Goal: Task Accomplishment & Management: Manage account settings

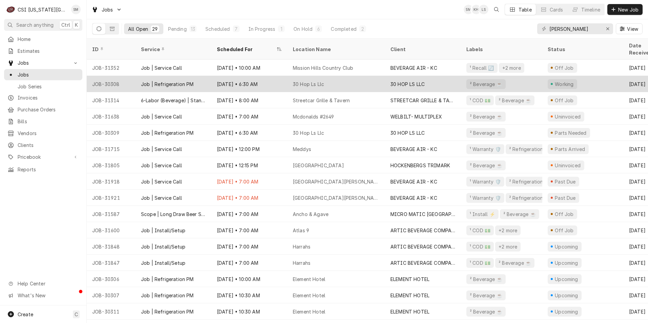
click at [274, 78] on div "Jul 23 • 6:30 AM" at bounding box center [250, 84] width 76 height 16
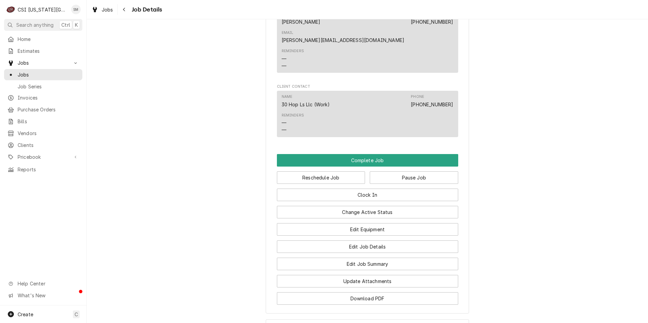
scroll to position [603, 0]
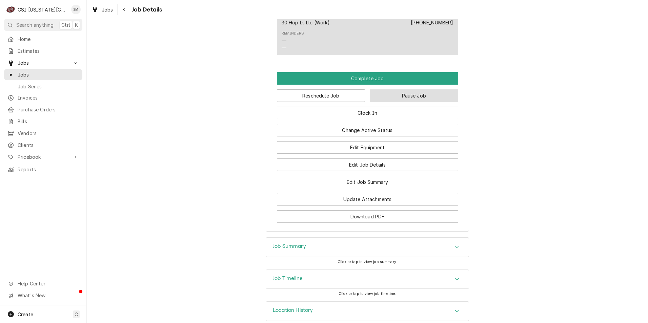
click at [393, 90] on button "Pause Job" at bounding box center [414, 96] width 88 height 13
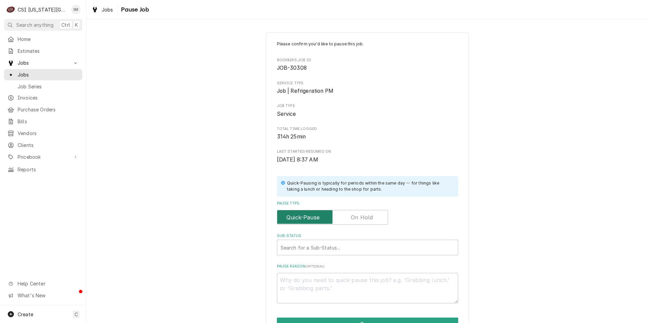
click at [349, 217] on input "Pause Type" at bounding box center [332, 217] width 105 height 15
checkbox input "true"
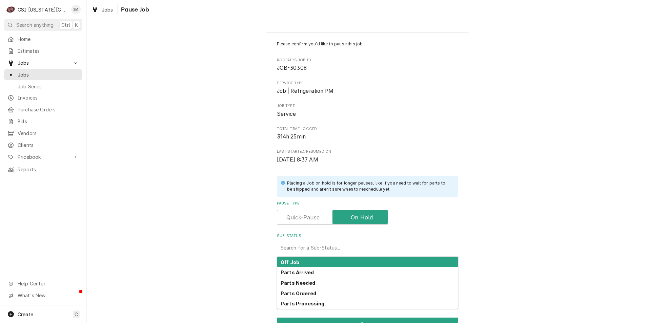
click at [345, 250] on div "Sub-Status" at bounding box center [368, 248] width 174 height 12
click at [313, 264] on div "Off Job" at bounding box center [367, 262] width 181 height 11
click at [320, 253] on div "Sub-Status" at bounding box center [363, 248] width 165 height 12
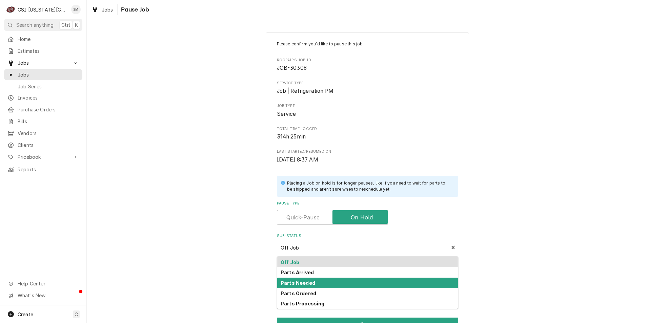
click at [307, 283] on strong "Parts Needed" at bounding box center [298, 283] width 35 height 6
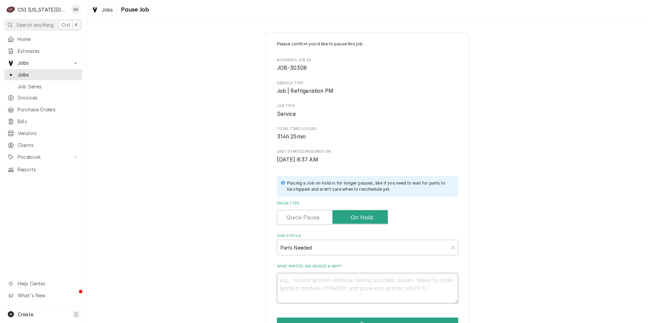
click at [308, 284] on textarea "What part(s) are needed & why?" at bounding box center [367, 288] width 181 height 31
type textarea "x"
type textarea "r"
type textarea "x"
type textarea "re"
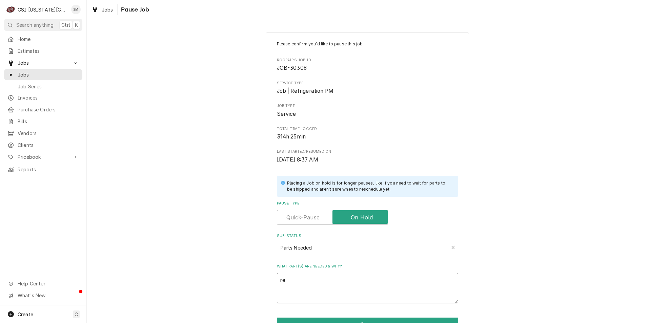
type textarea "x"
type textarea "r"
type textarea "x"
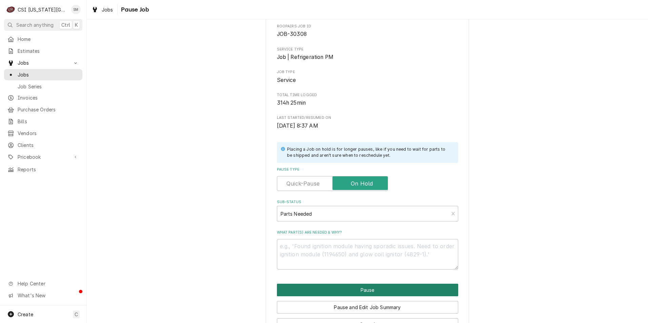
click at [376, 292] on button "Pause" at bounding box center [367, 290] width 181 height 13
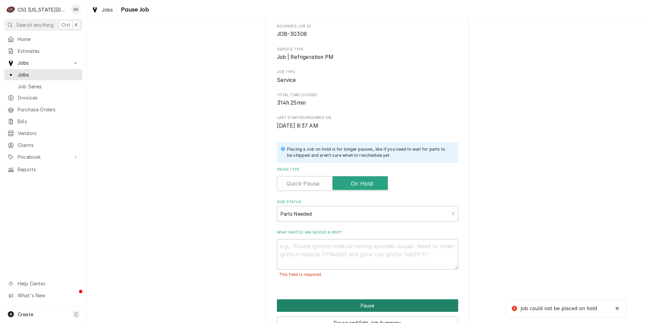
scroll to position [56, 0]
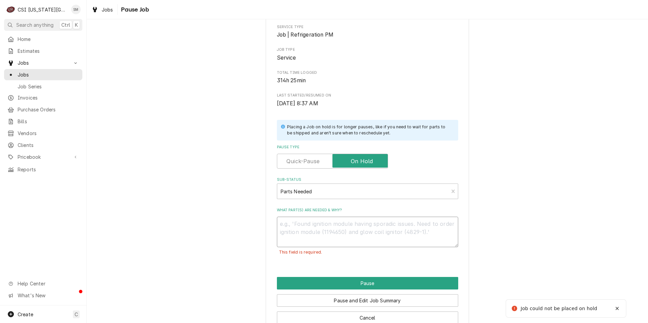
click at [318, 240] on textarea "What part(s) are needed & why?" at bounding box center [367, 232] width 181 height 31
type textarea "x"
type textarea "g"
type textarea "x"
type textarea "ge"
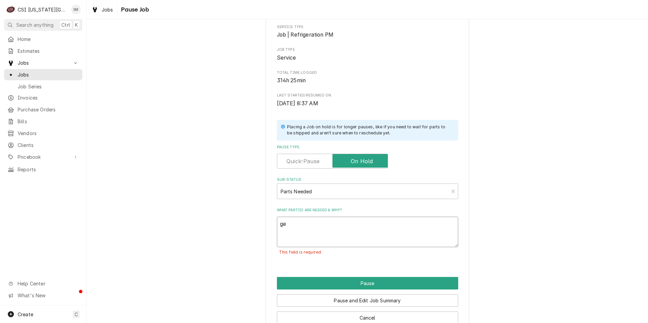
type textarea "x"
type textarea "get"
type textarea "x"
type textarea "gett"
type textarea "x"
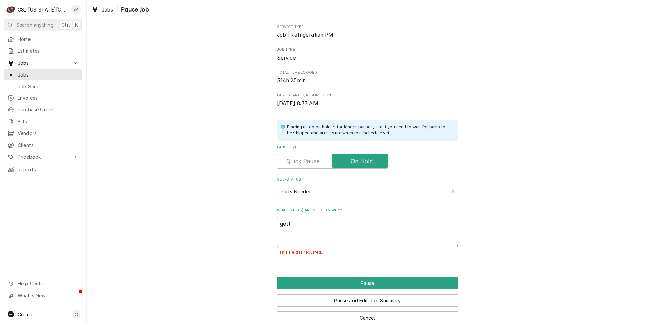
type textarea "getti"
type textarea "x"
type textarea "gettin"
type textarea "x"
type textarea "getting"
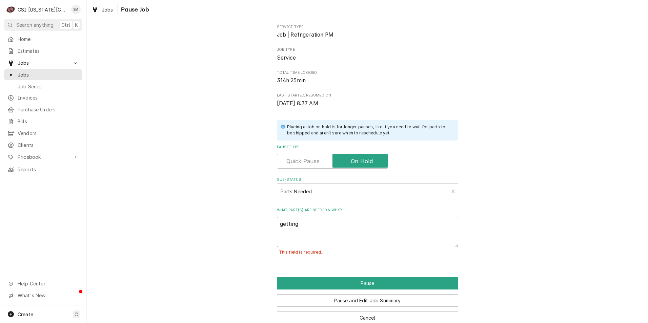
type textarea "x"
type textarea "getting"
type textarea "x"
type textarea "getting U"
type textarea "x"
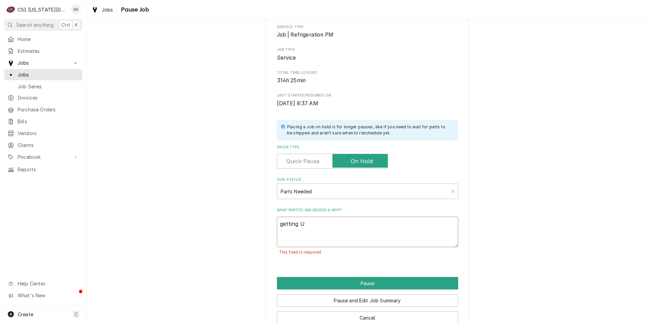
type textarea "getting U"
type textarea "x"
type textarea "getting U t"
type textarea "x"
type textarea "getting U to"
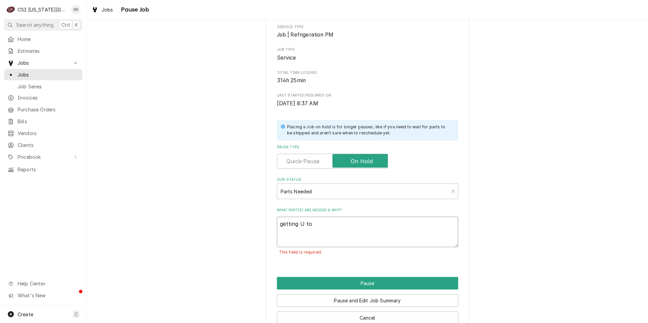
type textarea "x"
type textarea "getting U to"
type textarea "x"
type textarea "getting U to D"
type textarea "x"
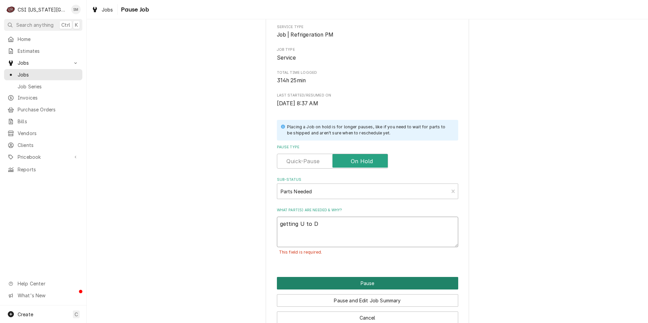
type textarea "getting U to D"
click at [355, 285] on button "Pause" at bounding box center [367, 283] width 181 height 13
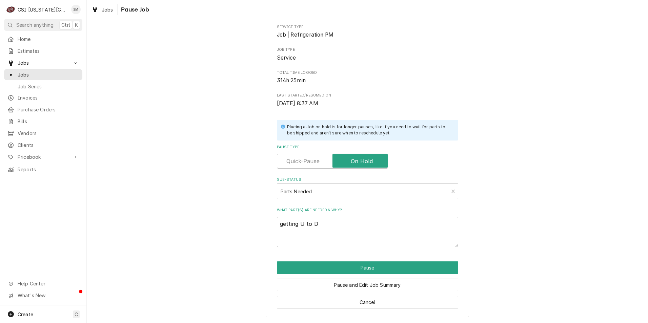
type textarea "x"
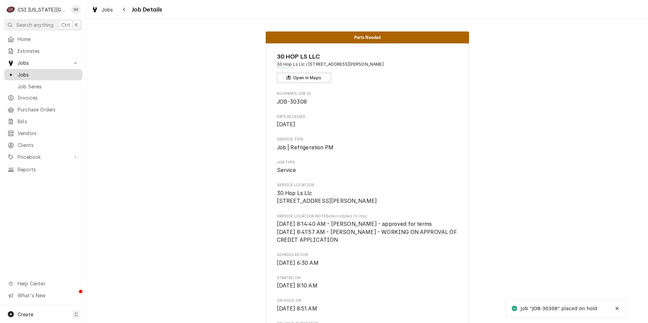
click at [44, 71] on span "Jobs" at bounding box center [48, 74] width 61 height 7
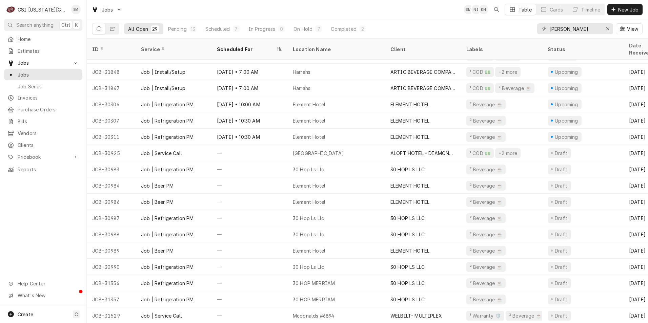
scroll to position [175, 0]
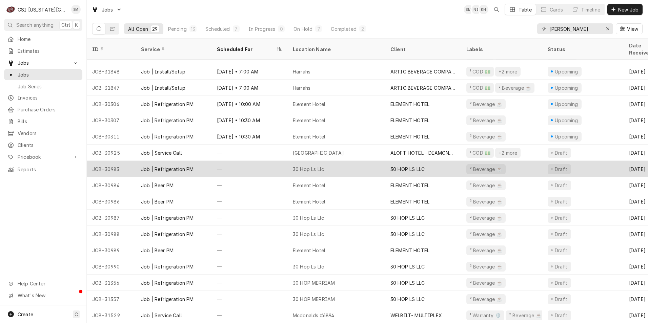
click at [318, 166] on div "30 Hop Ls Llc" at bounding box center [308, 169] width 31 height 7
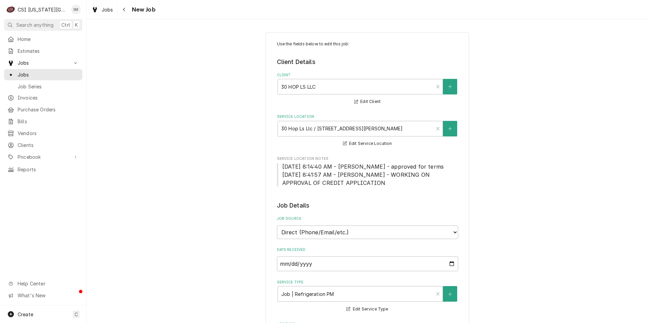
type textarea "x"
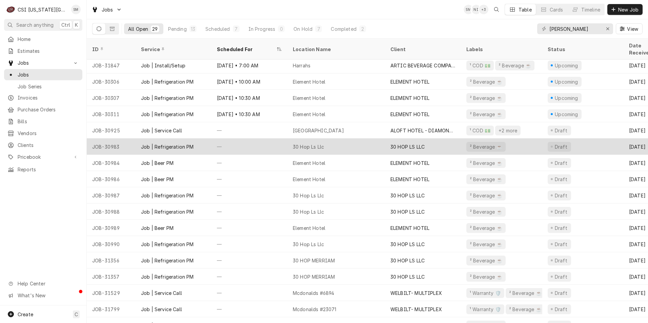
scroll to position [205, 0]
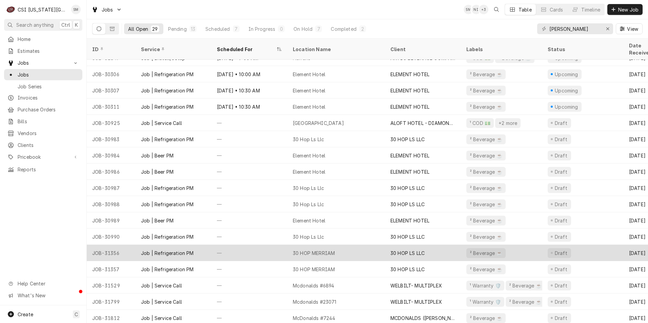
click at [308, 250] on div "30 HOP MERRIAM" at bounding box center [314, 253] width 42 height 7
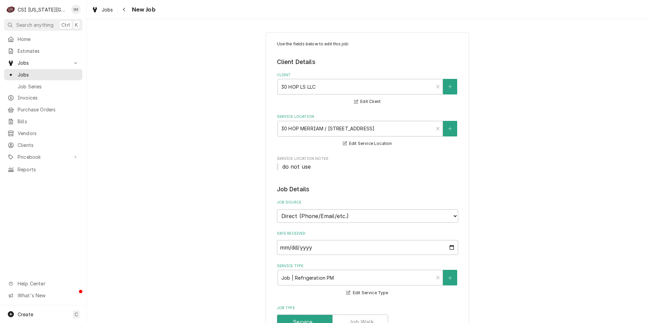
type textarea "x"
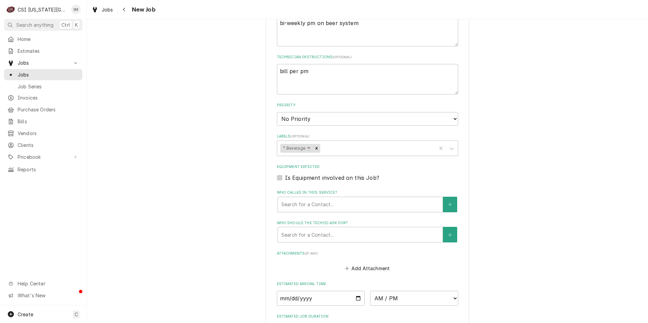
scroll to position [339, 0]
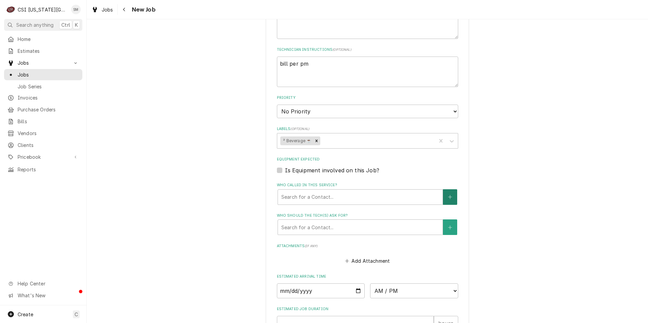
click at [448, 196] on icon "Create New Contact" at bounding box center [450, 197] width 4 height 4
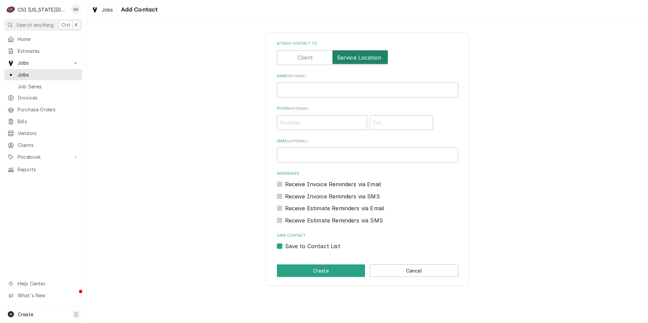
click at [322, 62] on input "Attach contact to" at bounding box center [332, 57] width 105 height 15
click at [372, 64] on input "Attach contact to" at bounding box center [332, 57] width 105 height 15
checkbox input "true"
click at [441, 274] on button "Cancel" at bounding box center [414, 271] width 88 height 13
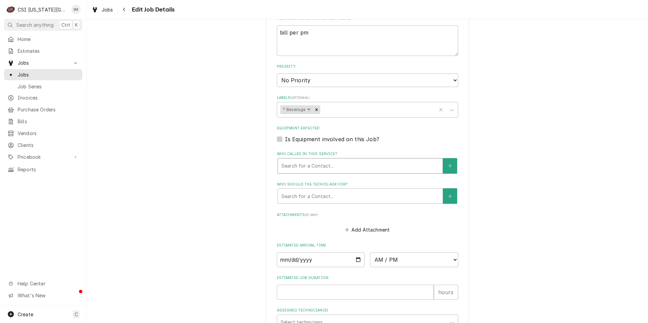
scroll to position [407, 0]
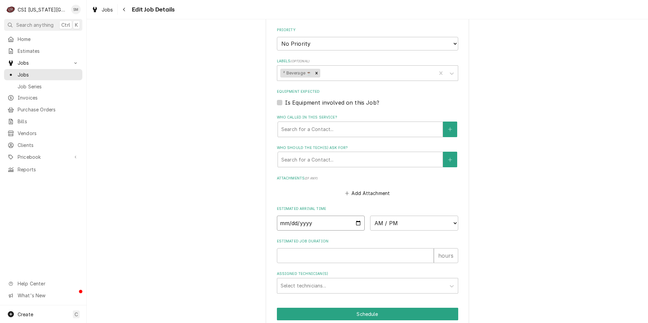
click at [357, 225] on input "Date" at bounding box center [321, 223] width 88 height 15
type textarea "x"
type input "[DATE]"
type textarea "x"
click at [451, 226] on select "AM / PM 6:00 AM 6:15 AM 6:30 AM 6:45 AM 7:00 AM 7:15 AM 7:30 AM 7:45 AM 8:00 AM…" at bounding box center [414, 223] width 88 height 15
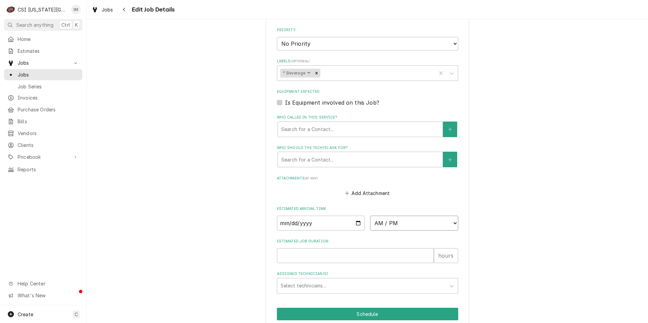
select select "07:00:00"
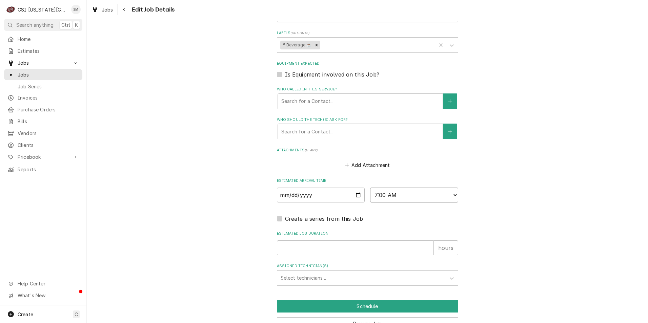
scroll to position [474, 0]
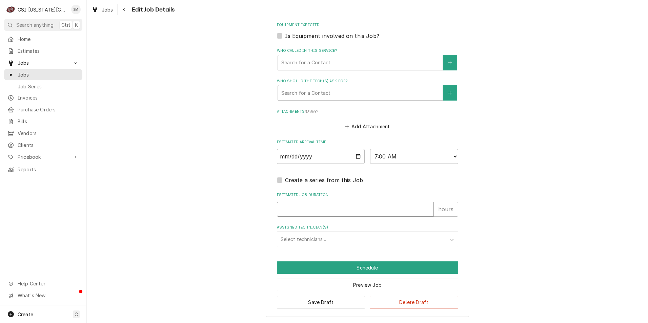
click at [381, 211] on input "Estimated Job Duration" at bounding box center [355, 209] width 157 height 15
type textarea "x"
type input "1"
click at [426, 209] on input "1" at bounding box center [355, 209] width 157 height 15
type textarea "x"
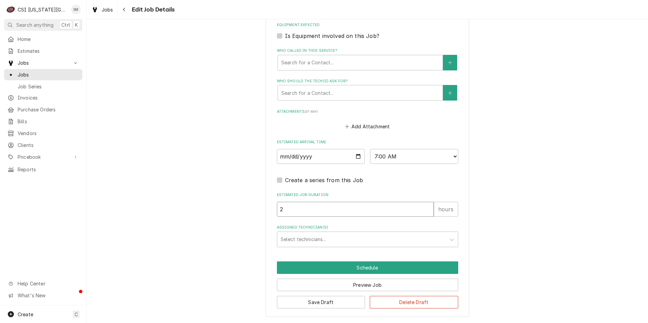
type input "2"
click at [426, 209] on input "2" at bounding box center [355, 209] width 157 height 15
type textarea "x"
type input "3"
click at [426, 209] on input "3" at bounding box center [355, 209] width 157 height 15
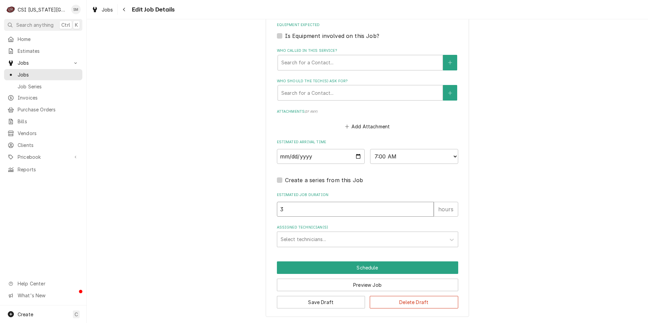
type textarea "x"
type input "4"
click at [426, 209] on input "4" at bounding box center [355, 209] width 157 height 15
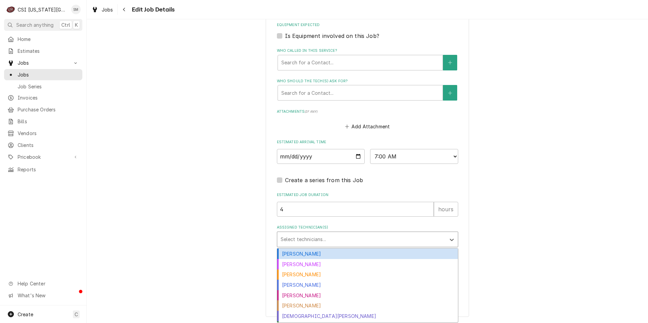
click at [325, 238] on div "Assigned Technician(s)" at bounding box center [362, 240] width 162 height 12
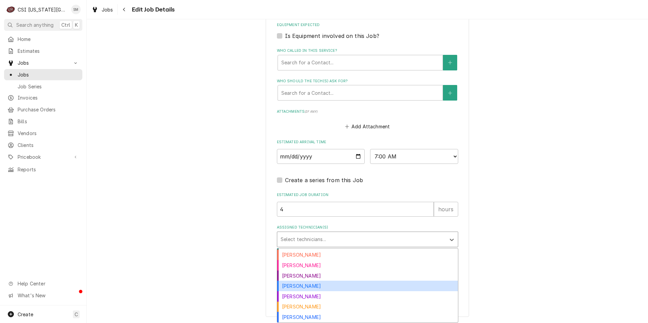
scroll to position [183, 0]
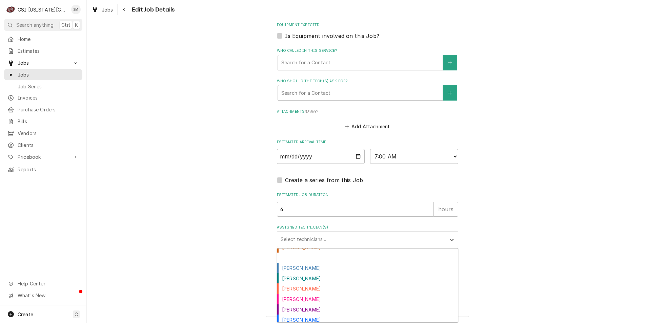
click at [295, 256] on div "Sean Mckelvey" at bounding box center [367, 258] width 181 height 11
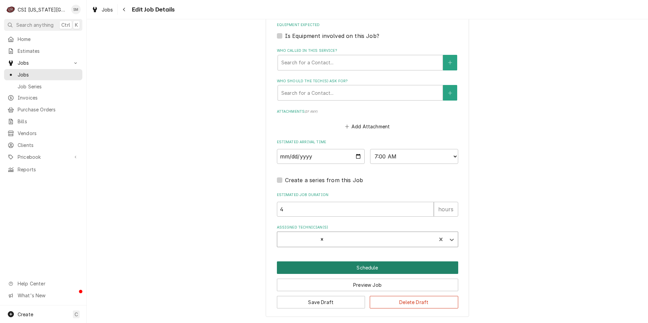
click at [371, 268] on button "Schedule" at bounding box center [367, 268] width 181 height 13
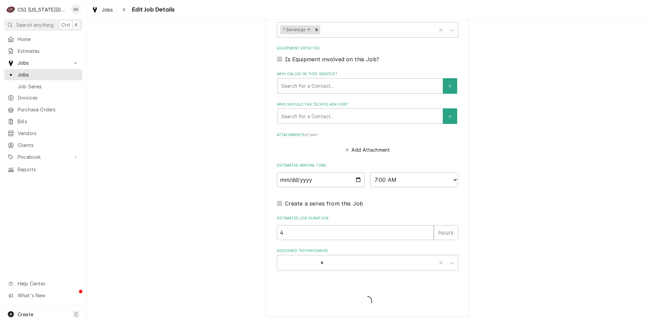
type textarea "x"
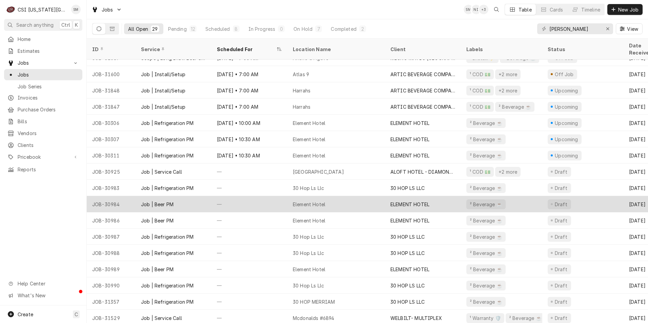
scroll to position [205, 0]
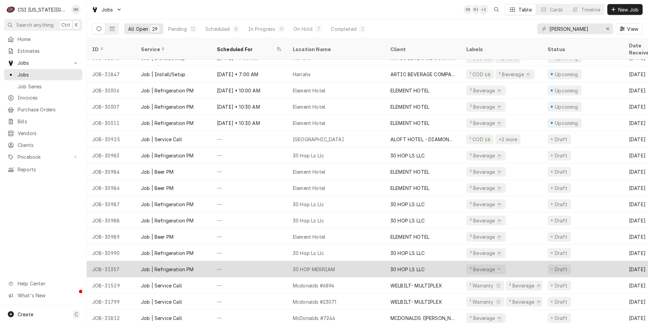
click at [289, 265] on div "30 HOP MERRIAM" at bounding box center [337, 269] width 98 height 16
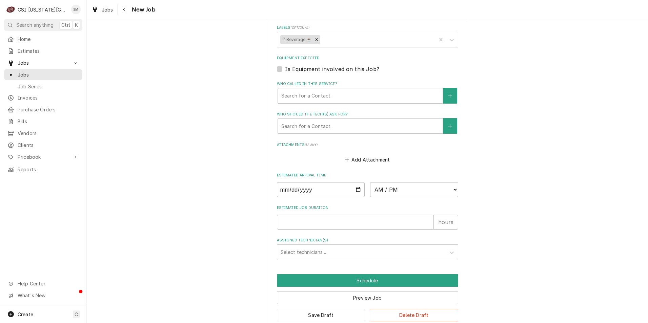
scroll to position [441, 0]
click at [357, 189] on input "Date" at bounding box center [321, 189] width 88 height 15
type textarea "x"
type input "[DATE]"
type textarea "x"
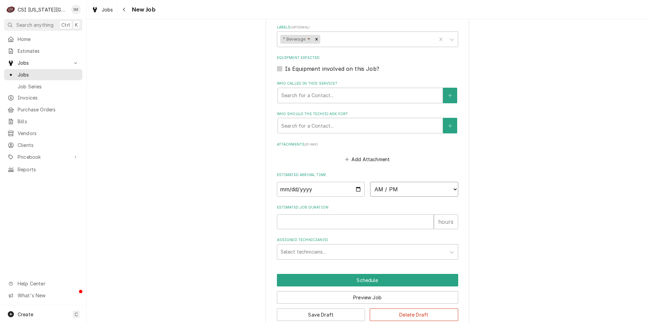
click at [434, 193] on select "AM / PM 6:00 AM 6:15 AM 6:30 AM 6:45 AM 7:00 AM 7:15 AM 7:30 AM 7:45 AM 8:00 AM…" at bounding box center [414, 189] width 88 height 15
select select "07:00:00"
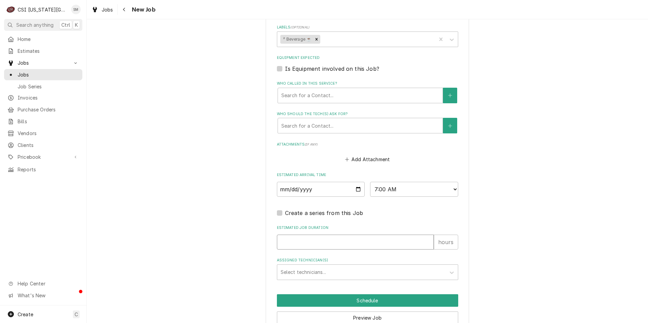
type textarea "x"
type input "1"
click at [427, 240] on input "1" at bounding box center [355, 242] width 157 height 15
type textarea "x"
type input "2"
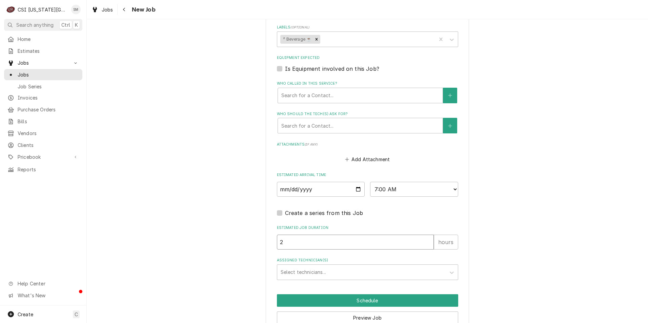
click at [427, 240] on input "2" at bounding box center [355, 242] width 157 height 15
type textarea "x"
type input "3"
click at [427, 240] on input "3" at bounding box center [355, 242] width 157 height 15
type textarea "x"
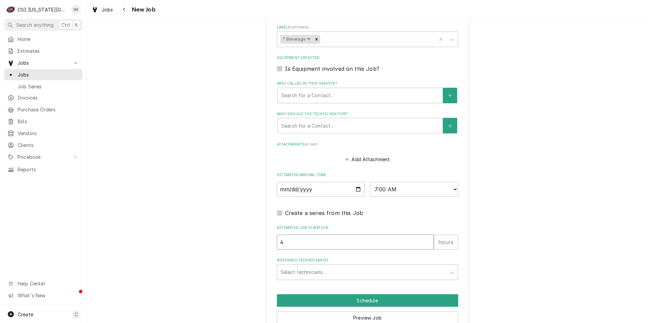
type input "4"
click at [427, 240] on input "4" at bounding box center [355, 242] width 157 height 15
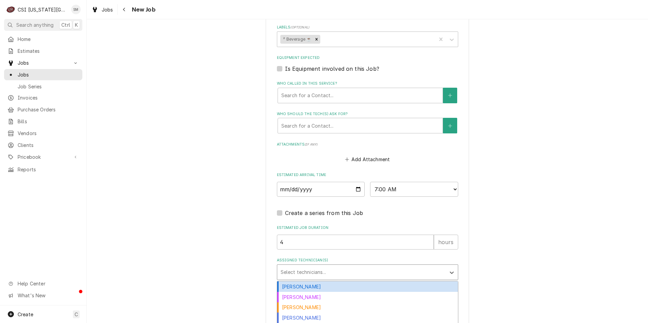
click at [339, 276] on div "Assigned Technician(s)" at bounding box center [362, 272] width 162 height 12
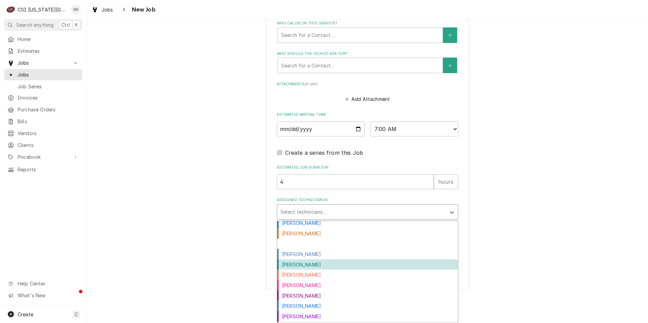
scroll to position [189, 0]
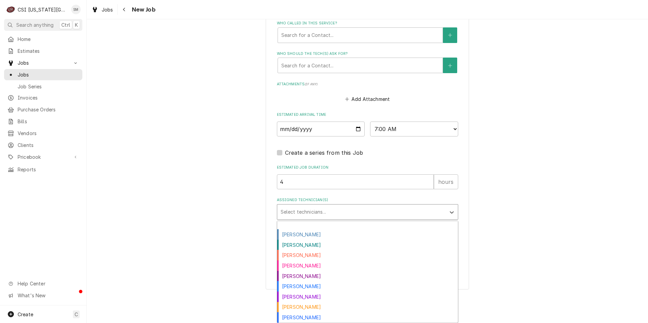
click at [302, 225] on div "Sean Mckelvey" at bounding box center [367, 224] width 181 height 11
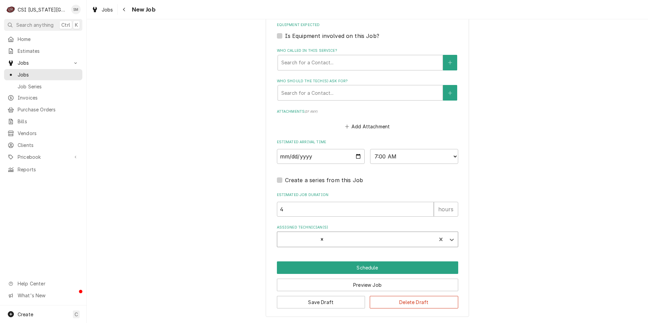
scroll to position [474, 0]
click at [364, 269] on button "Schedule" at bounding box center [367, 268] width 181 height 13
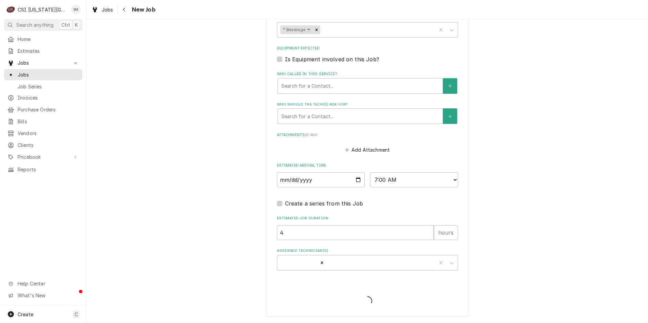
scroll to position [450, 0]
type textarea "x"
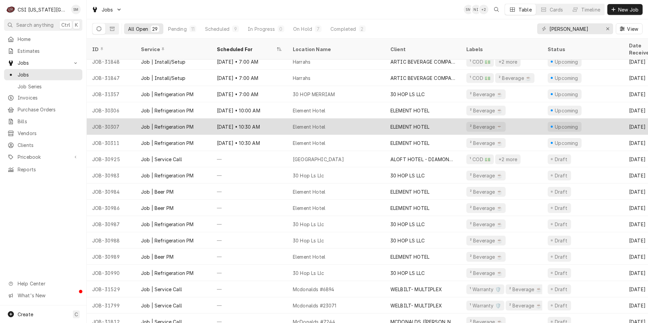
scroll to position [205, 0]
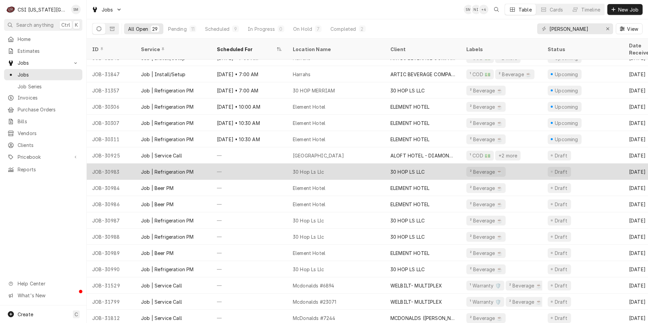
click at [323, 169] on div "30 Hop Ls Llc" at bounding box center [308, 172] width 31 height 7
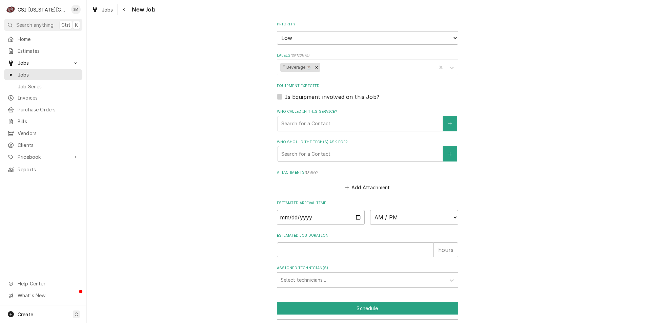
scroll to position [441, 0]
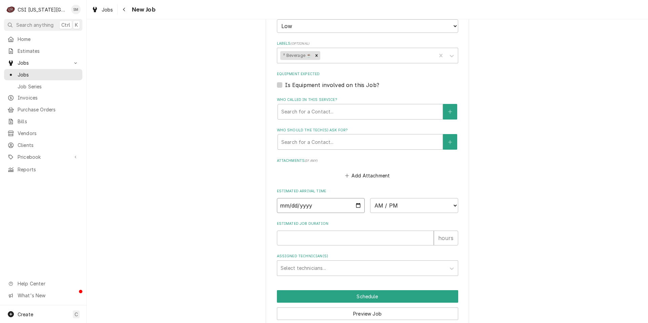
click at [356, 206] on input "Date" at bounding box center [321, 205] width 88 height 15
type textarea "x"
type input "2025-08-13"
type textarea "x"
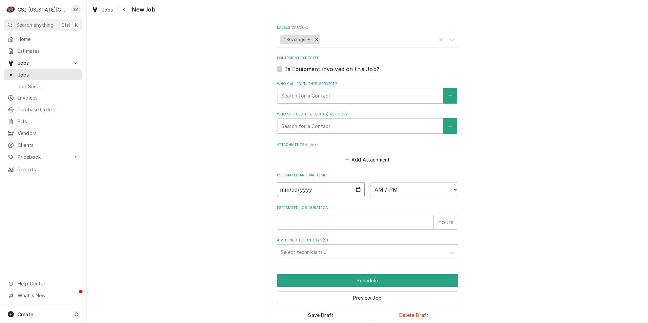
scroll to position [470, 0]
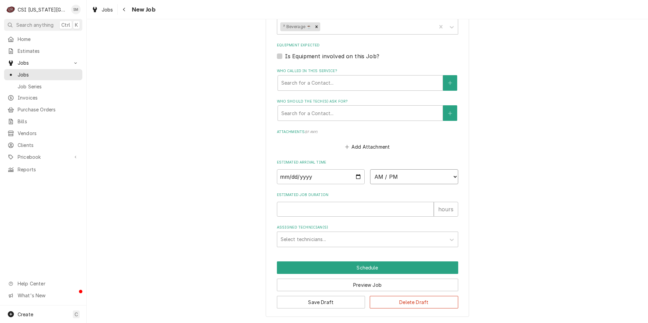
click at [438, 176] on select "AM / PM 6:00 AM 6:15 AM 6:30 AM 6:45 AM 7:00 AM 7:15 AM 7:30 AM 7:45 AM 8:00 AM…" at bounding box center [414, 177] width 88 height 15
select select "07:00:00"
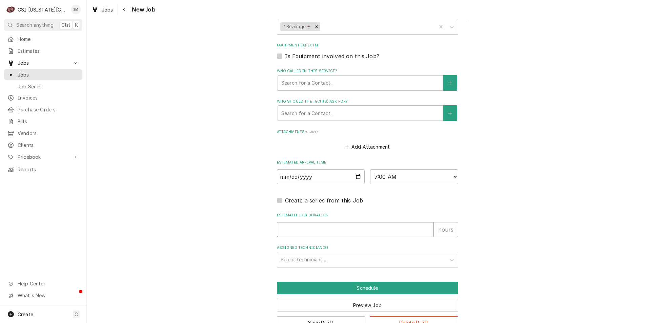
click at [385, 230] on input "Estimated Job Duration" at bounding box center [355, 229] width 157 height 15
type textarea "x"
type input "4"
type textarea "x"
type input "4"
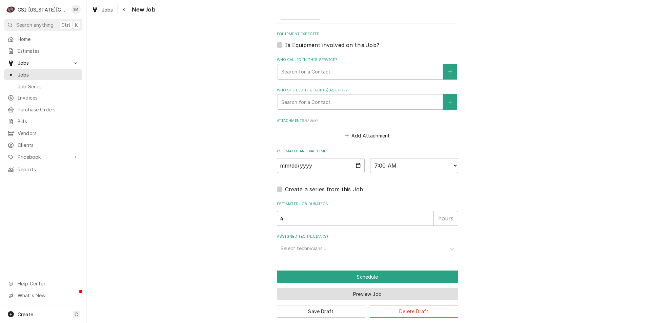
scroll to position [490, 0]
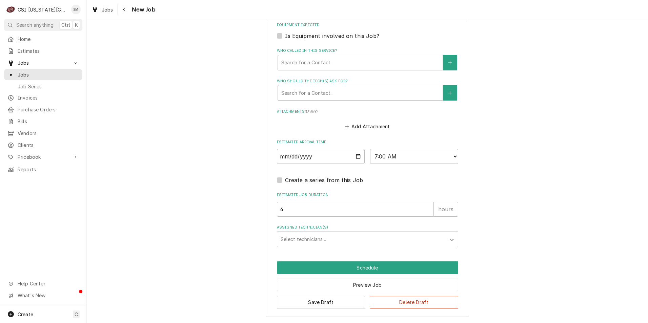
click at [452, 242] on icon "Assigned Technician(s)" at bounding box center [452, 240] width 7 height 7
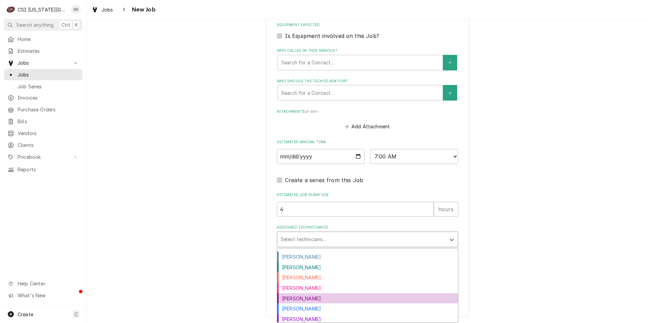
scroll to position [183, 0]
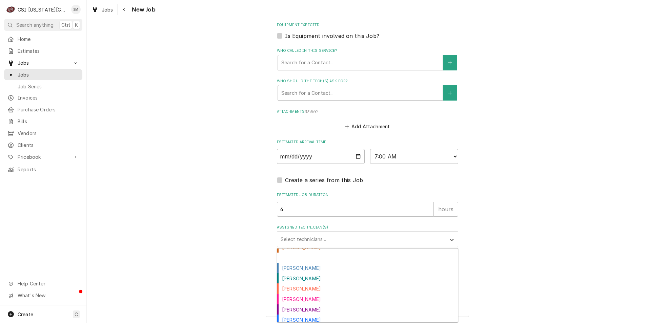
click at [300, 260] on div "Sean Mckelvey" at bounding box center [367, 258] width 181 height 11
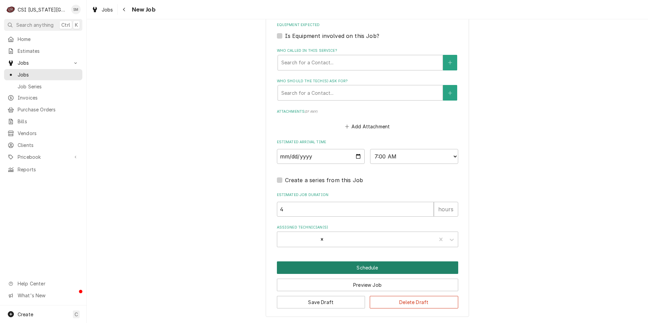
click at [366, 264] on button "Schedule" at bounding box center [367, 268] width 181 height 13
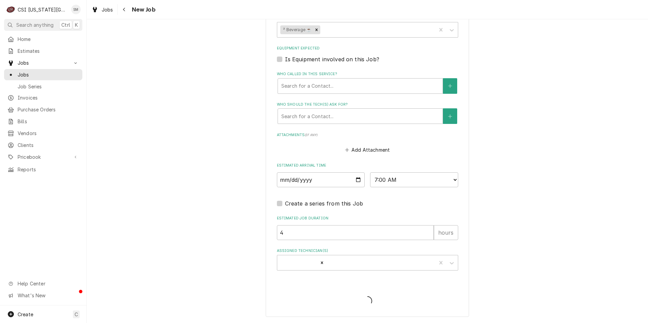
type textarea "x"
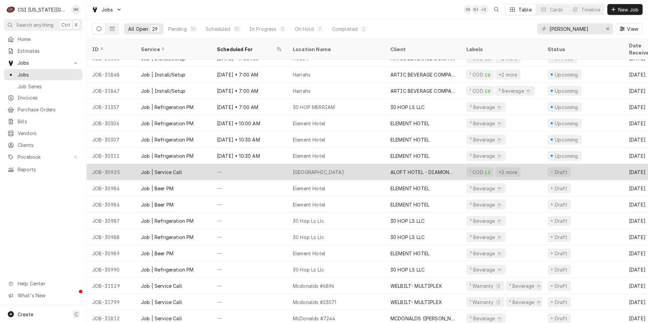
scroll to position [205, 0]
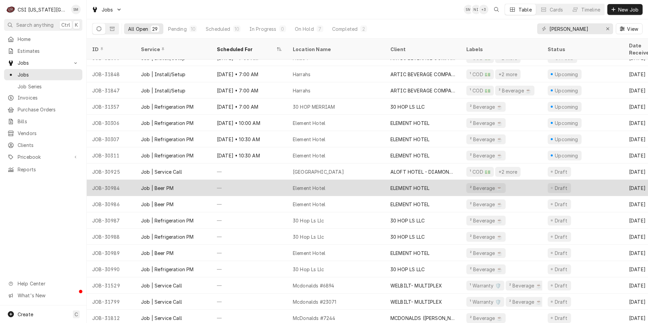
click at [312, 185] on div "Element Hotel" at bounding box center [309, 188] width 33 height 7
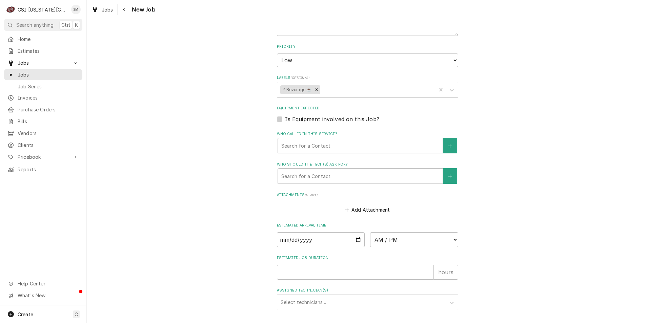
scroll to position [509, 0]
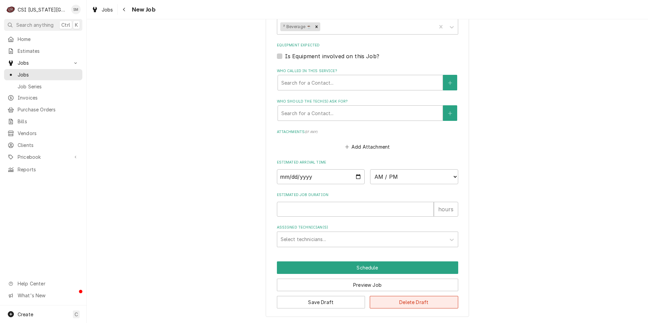
click at [408, 308] on button "Delete Draft" at bounding box center [414, 302] width 88 height 13
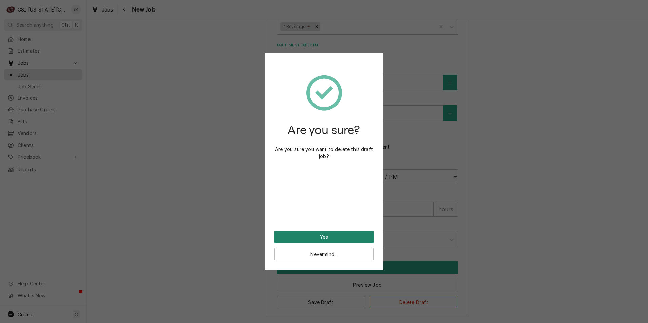
click at [331, 234] on button "Yes" at bounding box center [324, 237] width 100 height 13
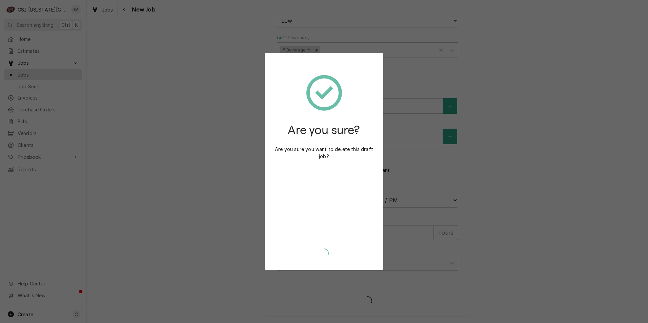
scroll to position [486, 0]
type textarea "x"
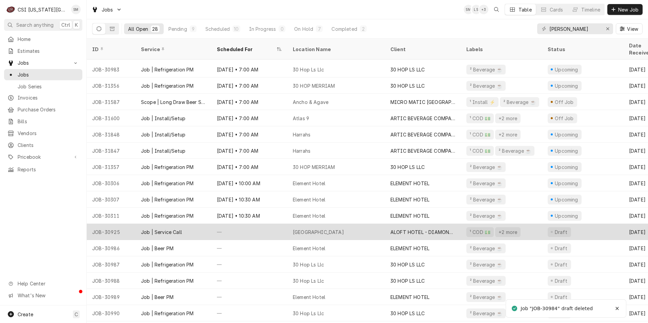
scroll to position [189, 0]
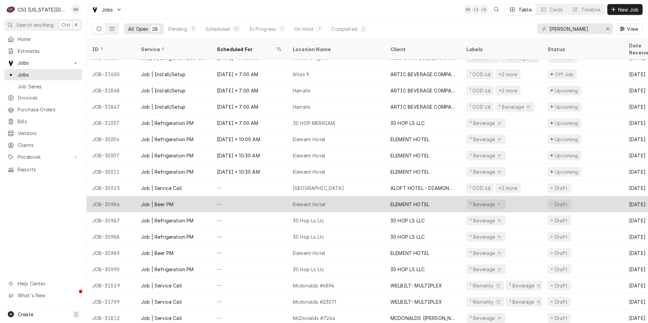
click at [310, 201] on div "Element Hotel" at bounding box center [309, 204] width 33 height 7
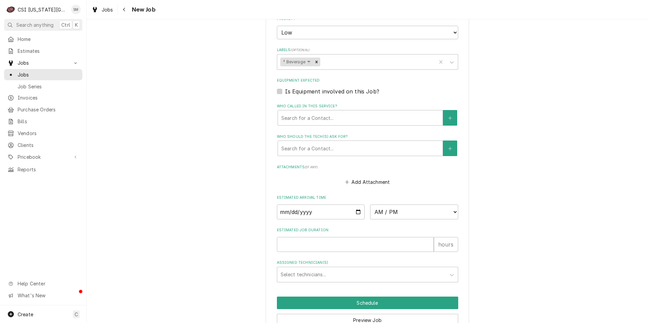
scroll to position [509, 0]
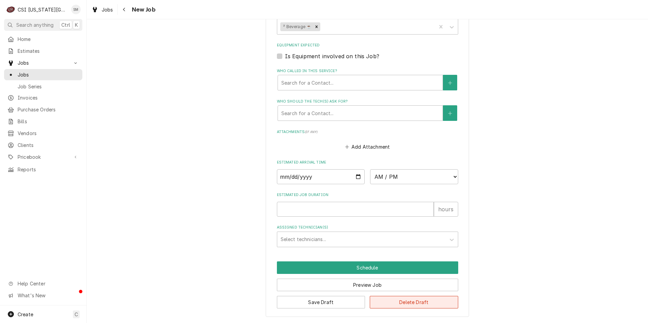
click at [427, 304] on button "Delete Draft" at bounding box center [414, 302] width 88 height 13
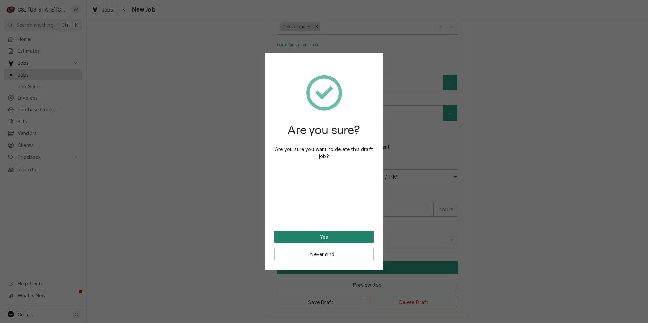
click at [340, 237] on button "Yes" at bounding box center [324, 237] width 100 height 13
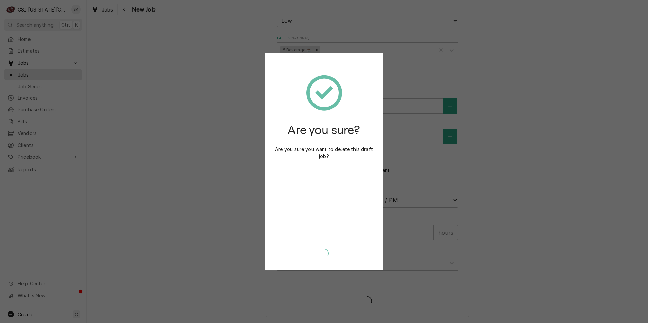
scroll to position [486, 0]
type textarea "x"
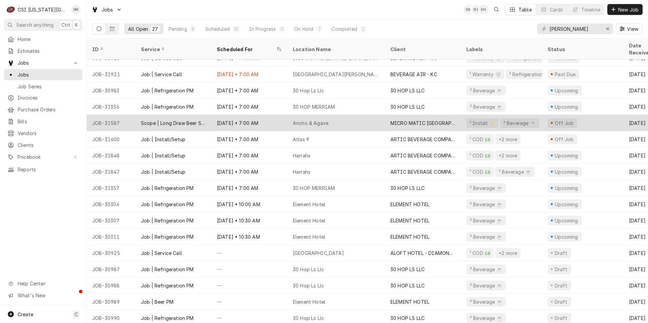
scroll to position [173, 0]
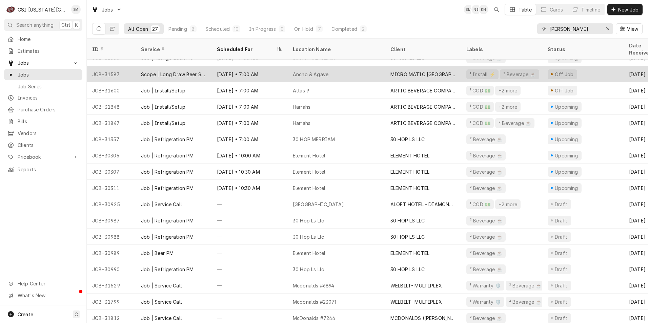
click at [300, 217] on div "30 Hop Ls Llc" at bounding box center [308, 220] width 31 height 7
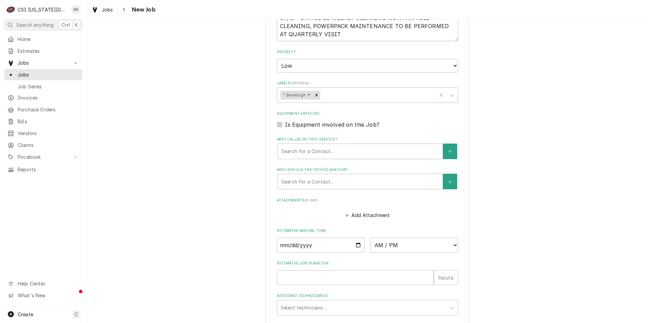
scroll to position [470, 0]
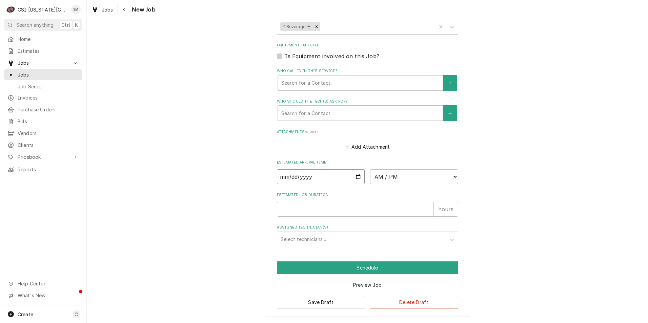
click at [358, 176] on input "Date" at bounding box center [321, 177] width 88 height 15
type textarea "x"
type input "[DATE]"
click at [354, 239] on div "Assigned Technician(s)" at bounding box center [362, 240] width 162 height 12
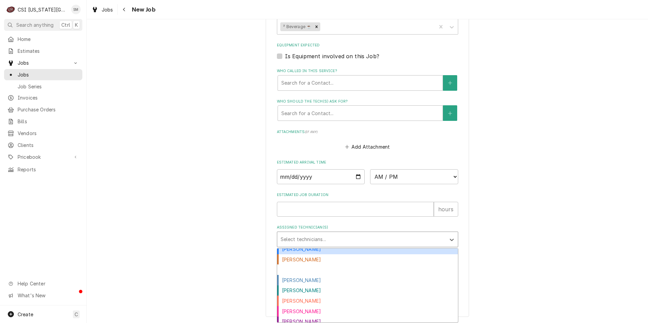
scroll to position [183, 0]
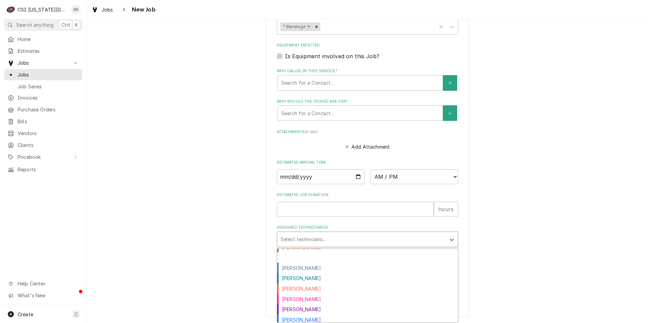
click at [291, 258] on div "[PERSON_NAME]" at bounding box center [367, 258] width 181 height 11
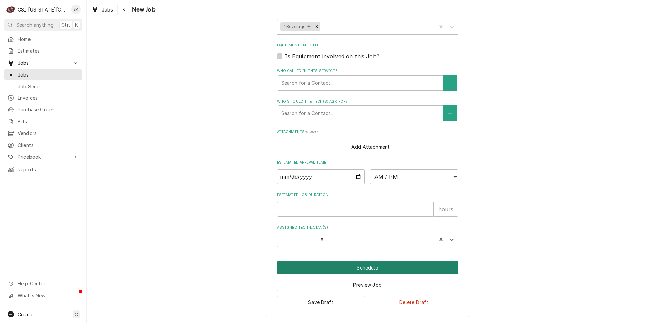
click at [361, 265] on button "Schedule" at bounding box center [367, 268] width 181 height 13
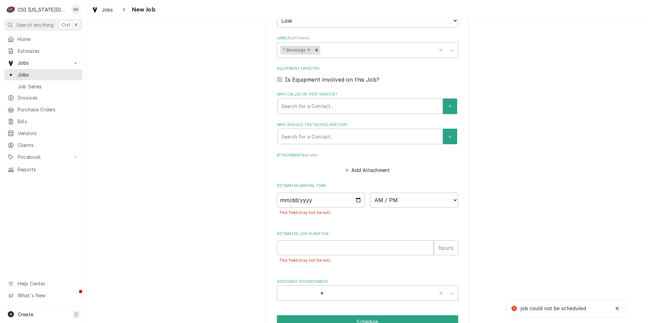
scroll to position [470, 0]
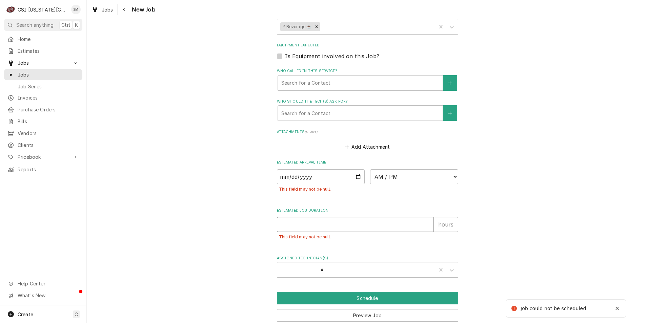
click at [327, 223] on input "Estimated Job Duration" at bounding box center [355, 224] width 157 height 15
type textarea "x"
type input "4"
type textarea "x"
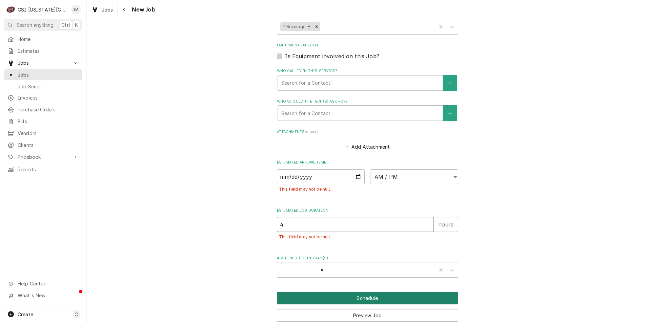
type input "4"
click at [369, 298] on button "Schedule" at bounding box center [367, 298] width 181 height 13
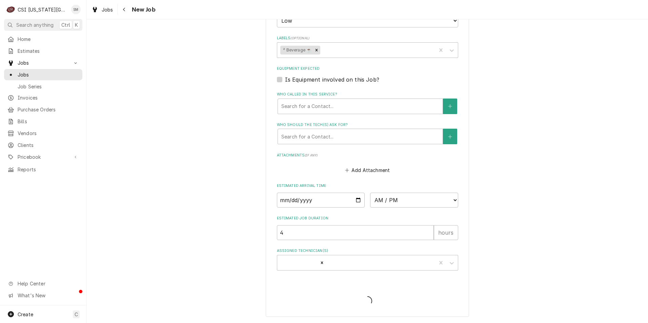
type textarea "x"
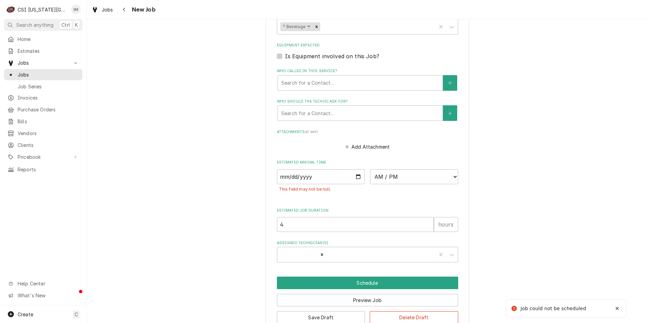
click at [364, 177] on div "[DATE] AM / PM 6:00 AM 6:15 AM 6:30 AM 6:45 AM 7:00 AM 7:15 AM 7:30 AM 7:45 AM …" at bounding box center [367, 177] width 181 height 15
click at [424, 177] on select "AM / PM 6:00 AM 6:15 AM 6:30 AM 6:45 AM 7:00 AM 7:15 AM 7:30 AM 7:45 AM 8:00 AM…" at bounding box center [414, 177] width 88 height 15
select select "07:00:00"
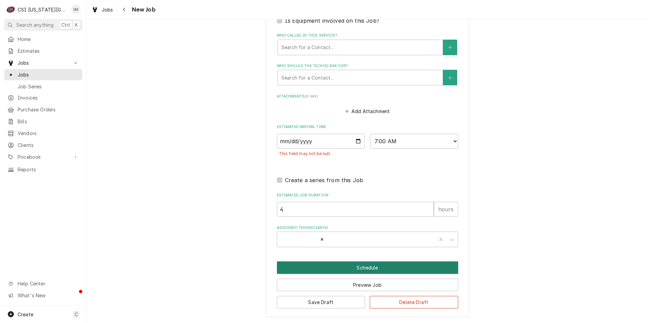
click at [365, 267] on button "Schedule" at bounding box center [367, 268] width 181 height 13
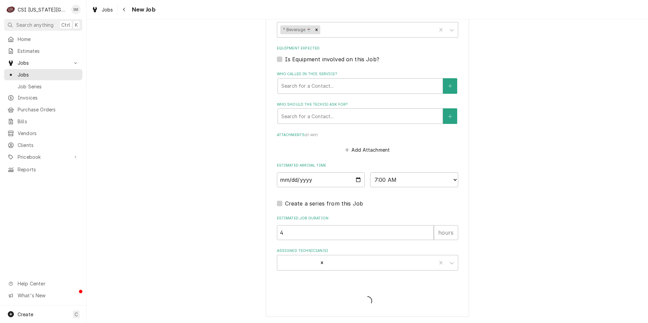
scroll to position [467, 0]
type textarea "x"
